Goal: Transaction & Acquisition: Purchase product/service

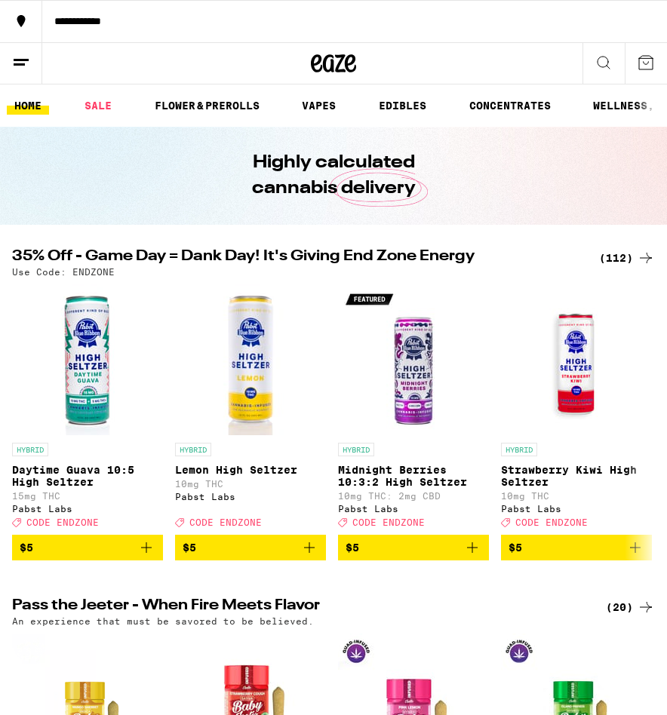
click at [614, 257] on div "(112)" at bounding box center [627, 258] width 56 height 18
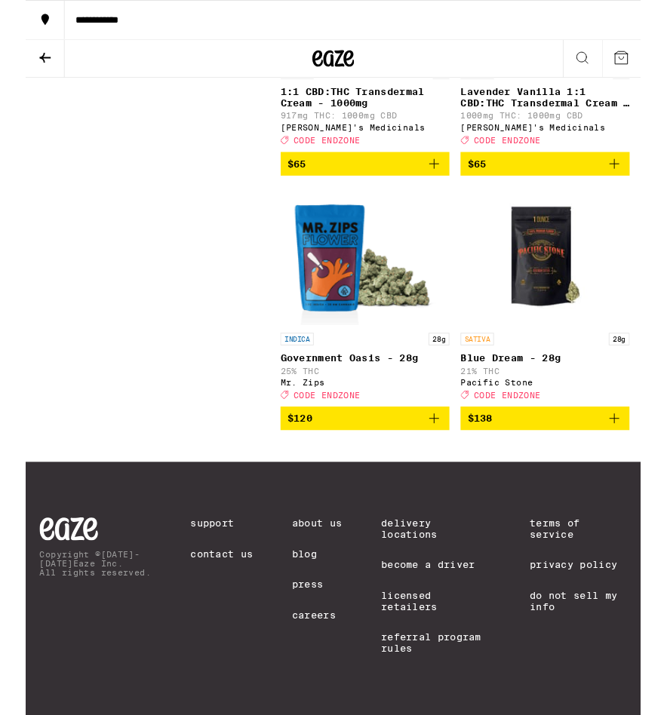
scroll to position [16307, 0]
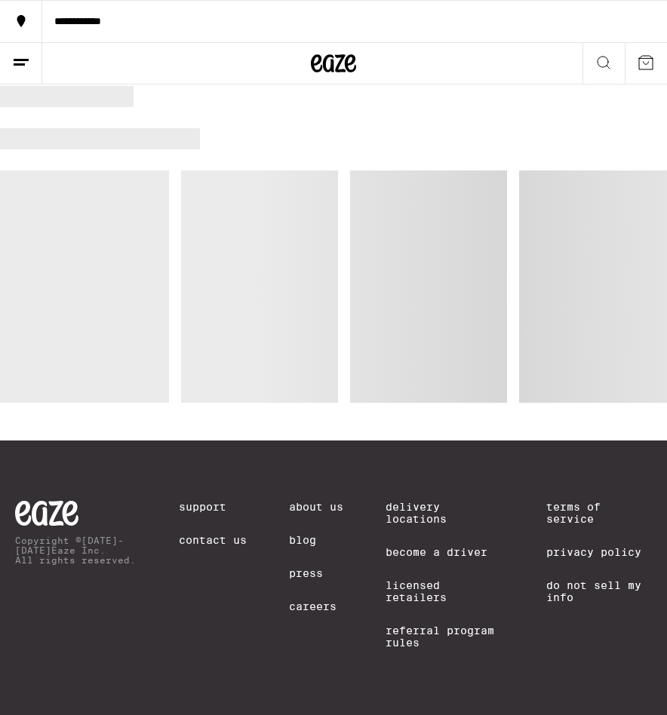
scroll to position [1243, 0]
